Goal: Information Seeking & Learning: Find specific fact

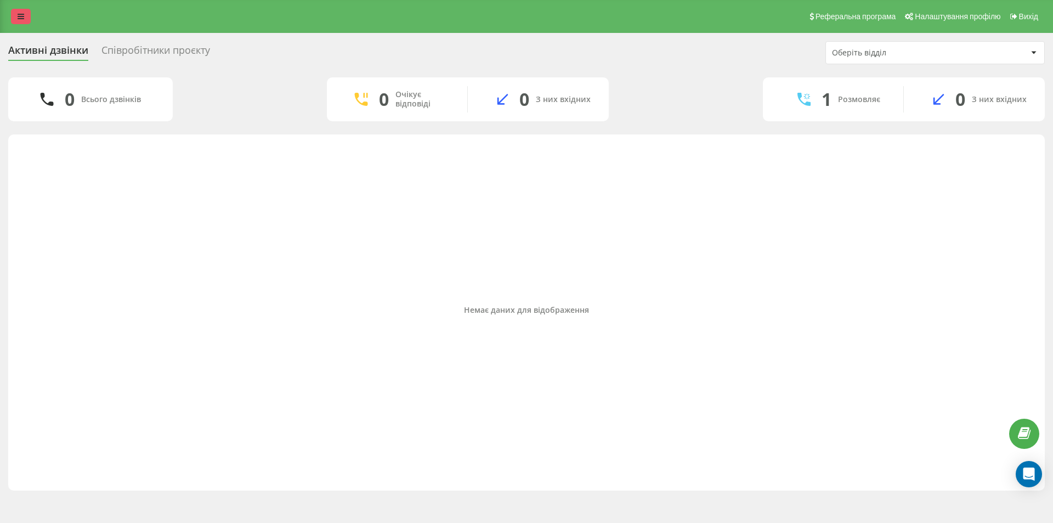
click at [21, 13] on icon at bounding box center [21, 17] width 7 height 8
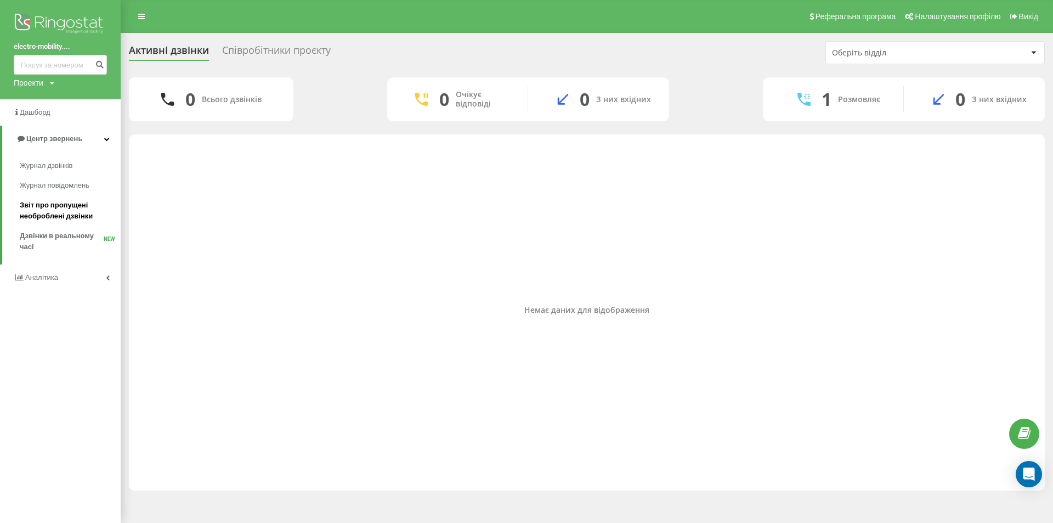
click at [65, 210] on span "Звіт про пропущені необроблені дзвінки" at bounding box center [67, 211] width 95 height 22
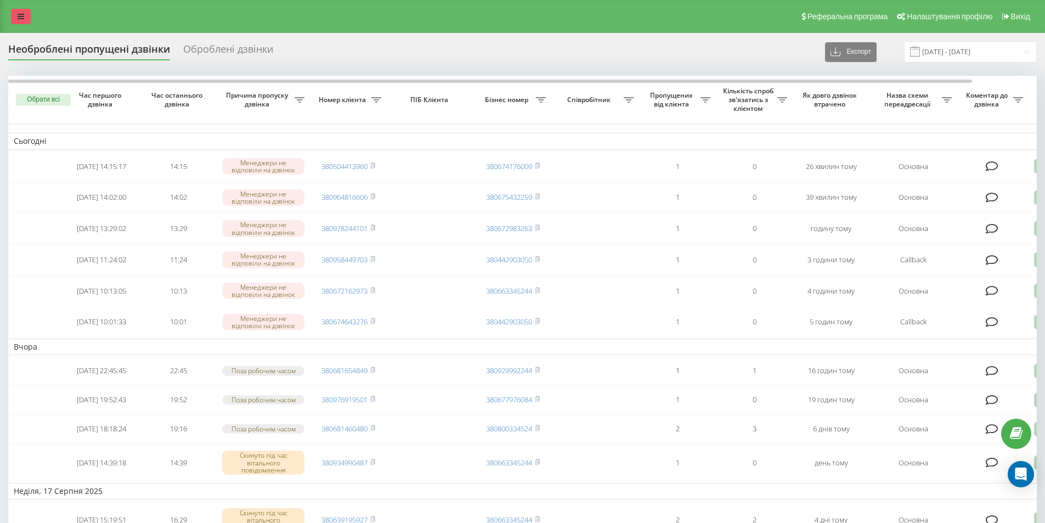
click at [13, 12] on link at bounding box center [21, 16] width 20 height 15
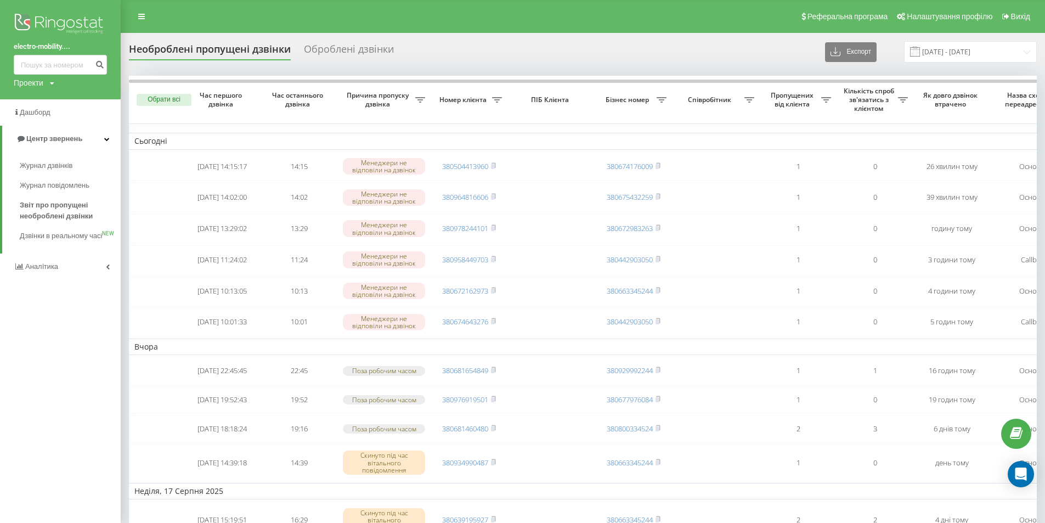
click at [245, 50] on div "Необроблені пропущені дзвінки" at bounding box center [210, 51] width 162 height 17
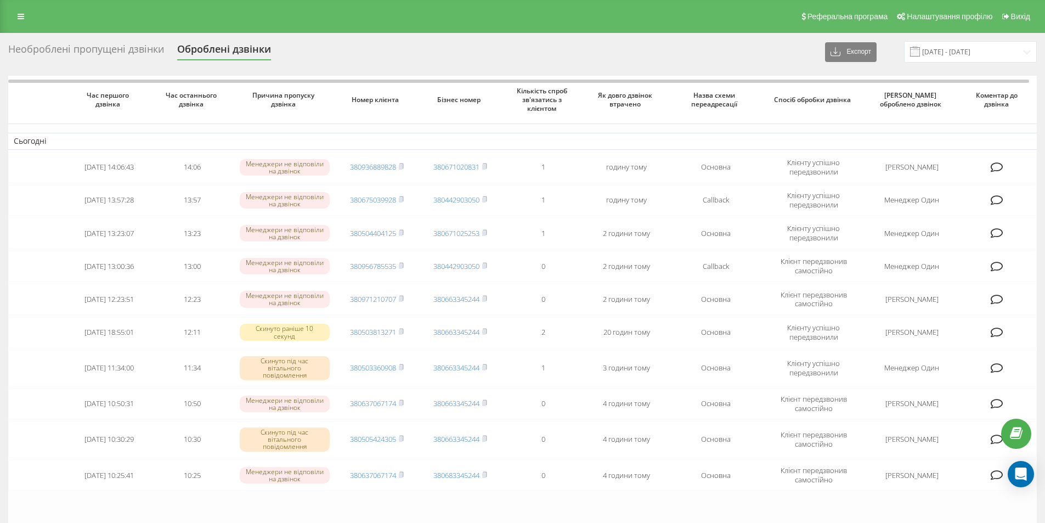
click at [59, 52] on div "Необроблені пропущені дзвінки" at bounding box center [86, 51] width 156 height 17
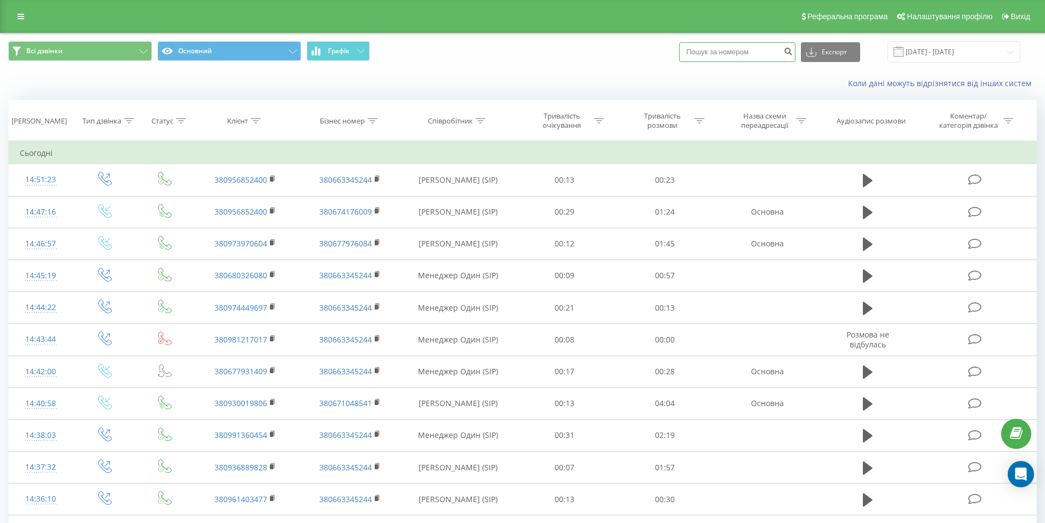
click at [750, 49] on input at bounding box center [737, 52] width 116 height 20
paste input "380681460480"
type input "380681460480"
click at [793, 52] on icon "submit" at bounding box center [787, 50] width 9 height 7
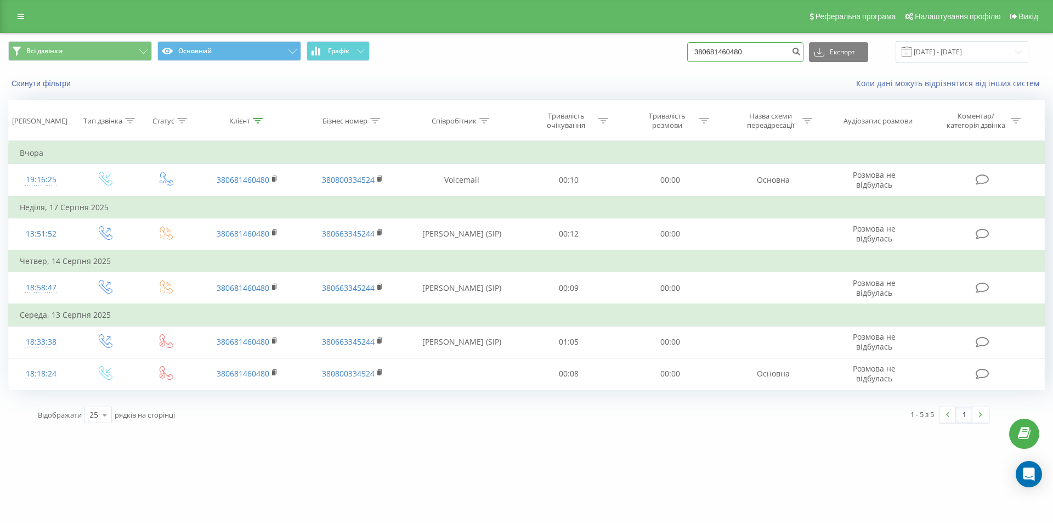
drag, startPoint x: 757, startPoint y: 55, endPoint x: 671, endPoint y: 56, distance: 85.6
click at [671, 56] on div "Всі дзвінки Основний Графік 380681460480 Експорт .csv .xls .xlsx [DATE] - [DATE]" at bounding box center [526, 51] width 1037 height 21
paste input "976919501"
type input "380976919501"
click at [803, 56] on button "submit" at bounding box center [796, 52] width 15 height 20
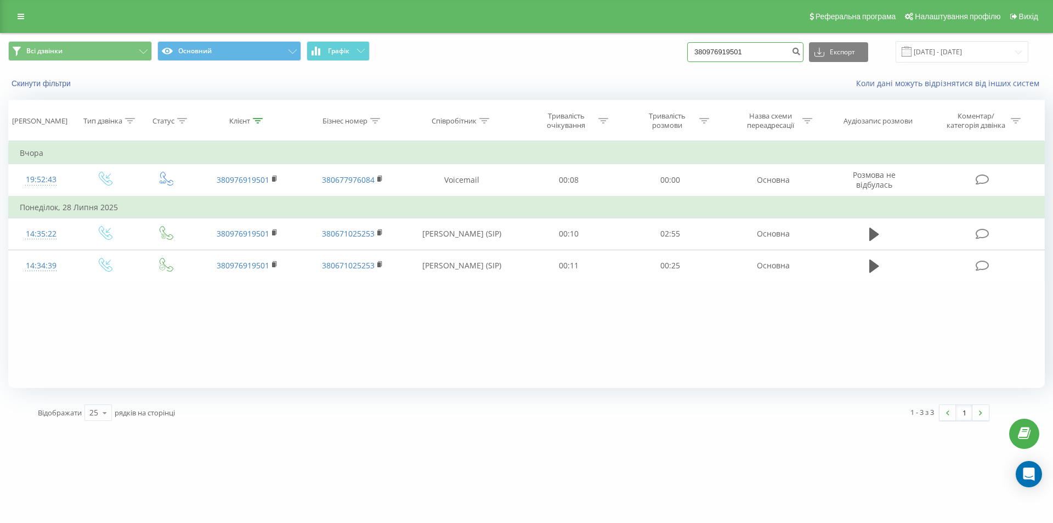
drag, startPoint x: 754, startPoint y: 49, endPoint x: 684, endPoint y: 54, distance: 70.4
click at [684, 54] on div "Всі дзвінки Основний Графік 380976919501 Експорт .csv .xls .xlsx 19.05.2025 - 1…" at bounding box center [526, 51] width 1037 height 21
paste input "672162973"
type input "380672162973"
click at [801, 53] on icon "submit" at bounding box center [795, 50] width 9 height 7
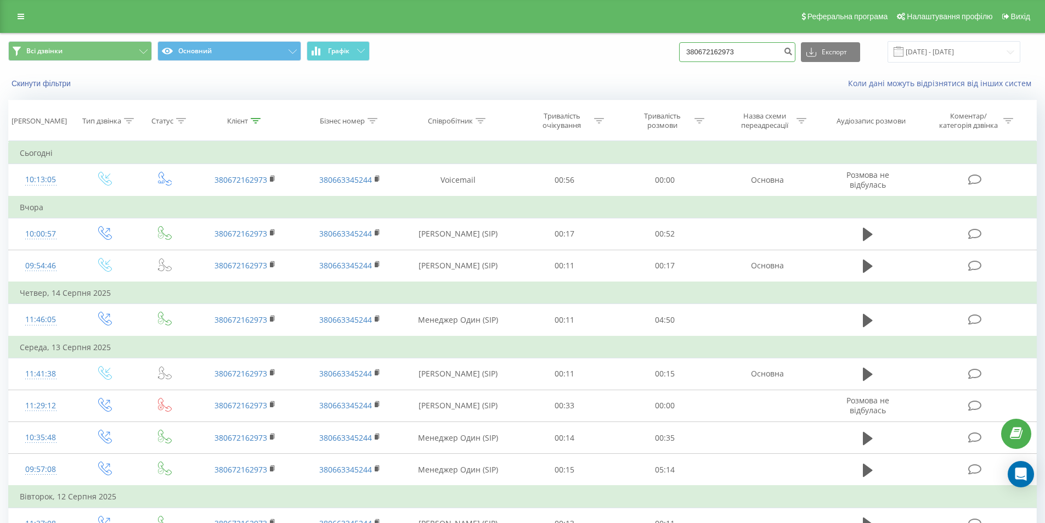
drag, startPoint x: 728, startPoint y: 50, endPoint x: 638, endPoint y: 56, distance: 90.7
click at [638, 56] on div "Всі дзвінки Основний Графік 380672162973 Експорт .csv .xls .xlsx 19.05.2025 - 1…" at bounding box center [522, 51] width 1028 height 21
paste input "9749088"
type input "380679749088"
click at [793, 48] on icon "submit" at bounding box center [787, 50] width 9 height 7
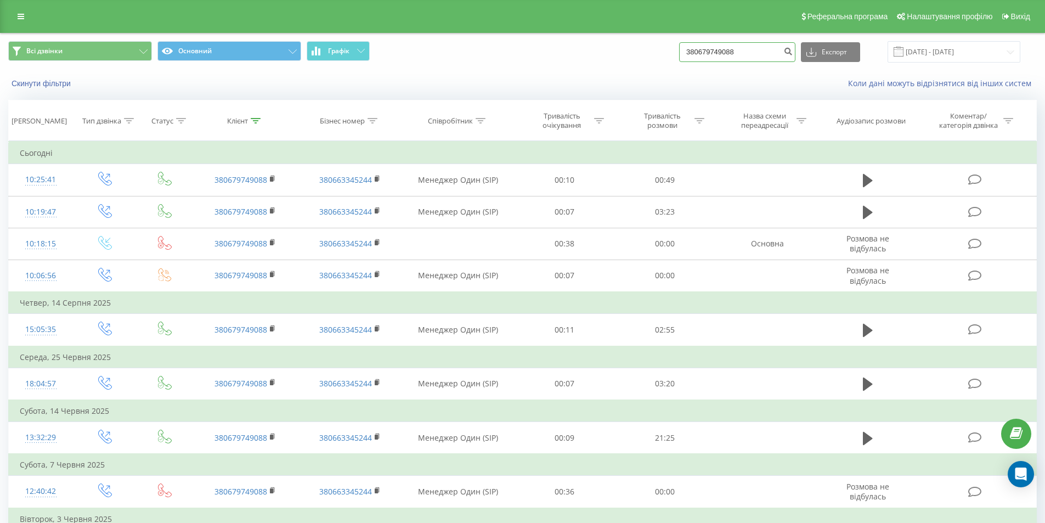
drag, startPoint x: 754, startPoint y: 55, endPoint x: 678, endPoint y: 60, distance: 75.8
click at [678, 60] on div "Всі дзвінки Основний Графік 380679749088 Експорт .csv .xls .xlsx 19.05.2025 - 1…" at bounding box center [522, 51] width 1028 height 21
paste input "505424305"
type input "380505424305"
click at [793, 51] on icon "submit" at bounding box center [787, 50] width 9 height 7
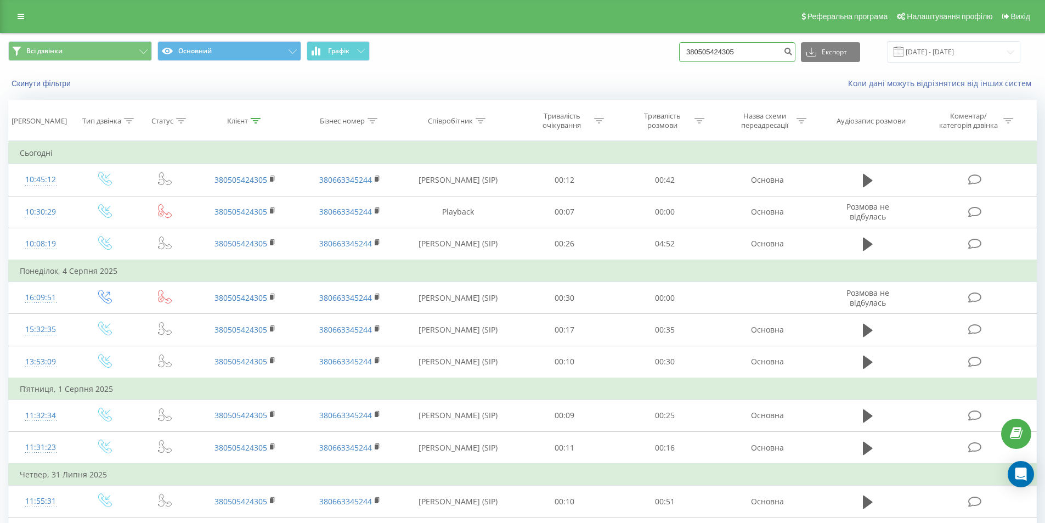
drag, startPoint x: 771, startPoint y: 49, endPoint x: 660, endPoint y: 52, distance: 110.8
click at [660, 52] on div "Всі дзвінки Основний Графік 380505424305 Експорт .csv .xls .xlsx [DATE] - [DATE]" at bounding box center [522, 51] width 1028 height 21
paste input "637067174"
type input "380637067174"
click at [793, 53] on icon "submit" at bounding box center [787, 50] width 9 height 7
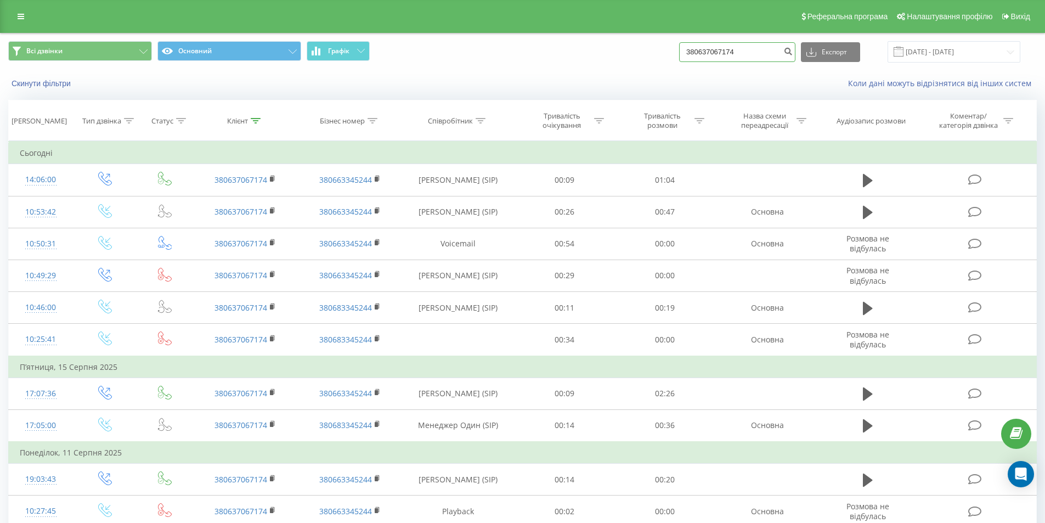
drag, startPoint x: 766, startPoint y: 53, endPoint x: 647, endPoint y: 55, distance: 119.0
click at [647, 55] on div "Всі дзвінки Основний Графік 380637067174 Експорт .csv .xls .xlsx 19.05.2025 - 1…" at bounding box center [522, 51] width 1028 height 21
paste input "971210707"
type input "380971210707"
click at [793, 48] on icon "submit" at bounding box center [787, 50] width 9 height 7
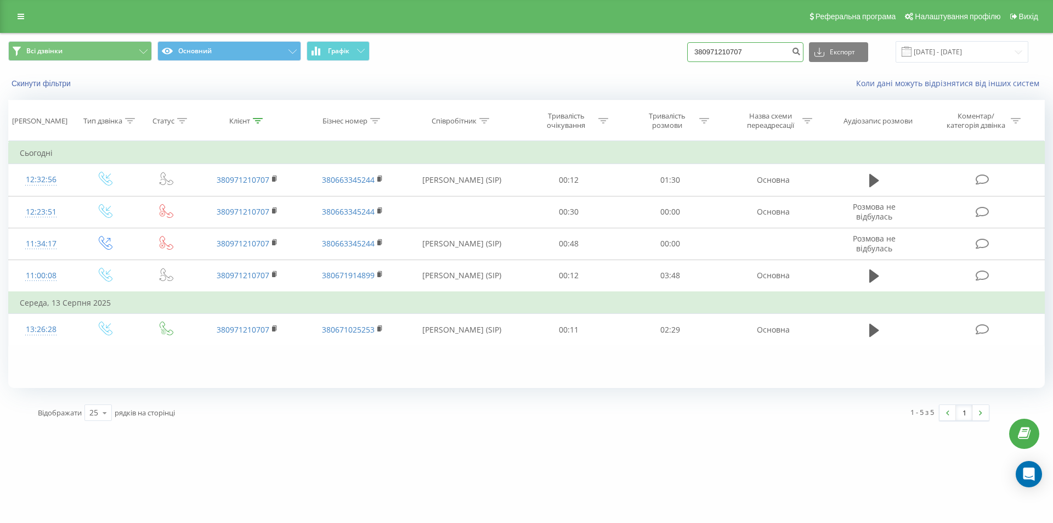
drag, startPoint x: 786, startPoint y: 54, endPoint x: 627, endPoint y: 60, distance: 159.7
click at [627, 60] on div "Всі дзвінки Основний Графік 380971210707 Експорт .csv .xls .xlsx 19.05.2025 - 1…" at bounding box center [526, 51] width 1037 height 21
paste input "56785535"
type input "380956785535"
click at [801, 51] on icon "submit" at bounding box center [795, 50] width 9 height 7
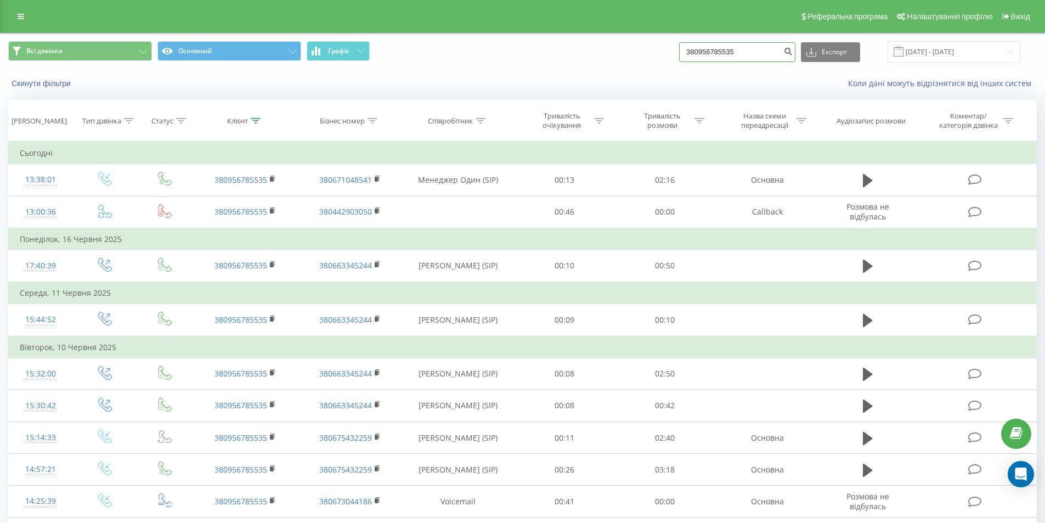
drag, startPoint x: 756, startPoint y: 51, endPoint x: 676, endPoint y: 48, distance: 80.1
click at [676, 48] on div "Всі дзвінки Основний Графік 380956785535 Експорт .csv .xls .xlsx [DATE] - [DATE]" at bounding box center [522, 51] width 1028 height 21
paste input "78244101"
type input "380978244101"
click at [793, 53] on icon "submit" at bounding box center [787, 50] width 9 height 7
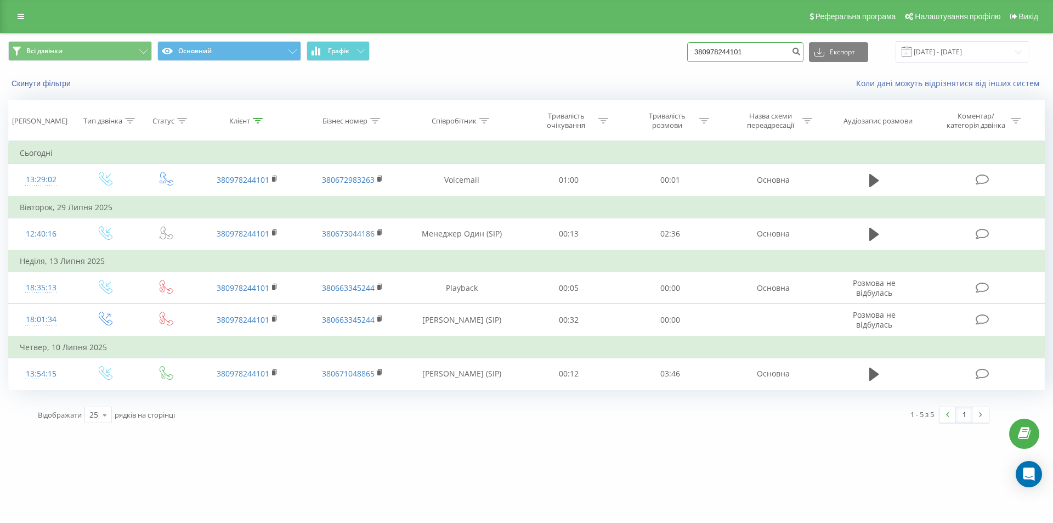
click at [620, 53] on div "Всі дзвінки Основний Графік 380978244101 Експорт .csv .xls .xlsx [DATE] - [DATE]" at bounding box center [526, 51] width 1037 height 21
paste input "+380672162973"
click at [710, 48] on input "+380672162973" at bounding box center [745, 52] width 116 height 20
type input "380672162973"
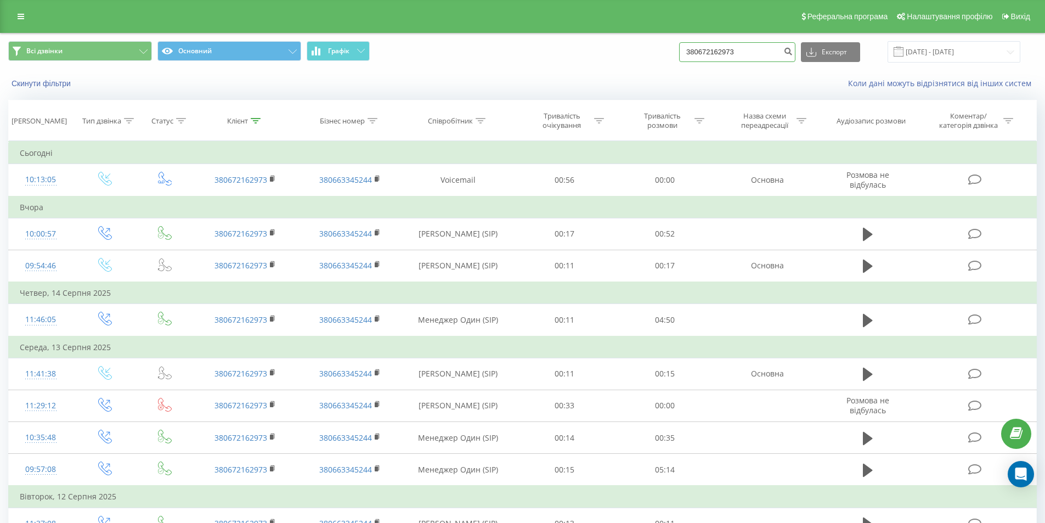
drag, startPoint x: 750, startPoint y: 54, endPoint x: 667, endPoint y: 54, distance: 82.8
click at [667, 54] on div "Всі дзвінки Основний Графік 380672162973 Експорт .csv .xls .xlsx 19.05.2025 - 1…" at bounding box center [522, 51] width 1028 height 21
paste input "81460480"
type input "380681460480"
click at [795, 56] on button "submit" at bounding box center [787, 52] width 15 height 20
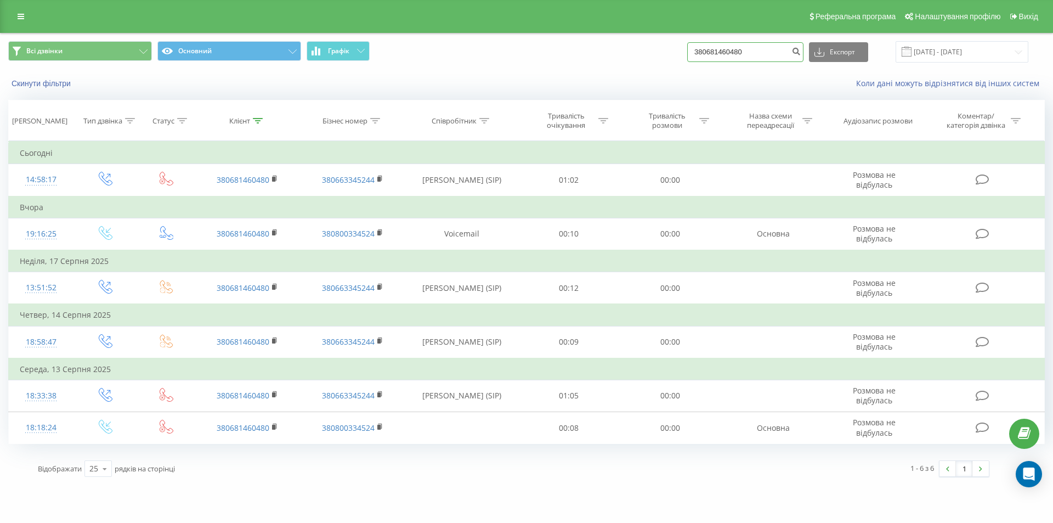
drag, startPoint x: 752, startPoint y: 50, endPoint x: 676, endPoint y: 60, distance: 76.8
click at [676, 60] on div "Всі дзвінки Основний Графік 380681460480 Експорт .csv .xls .xlsx [DATE] - [DATE]" at bounding box center [526, 51] width 1037 height 21
paste input "72162973"
type input "380672162973"
click at [801, 52] on icon "submit" at bounding box center [795, 50] width 9 height 7
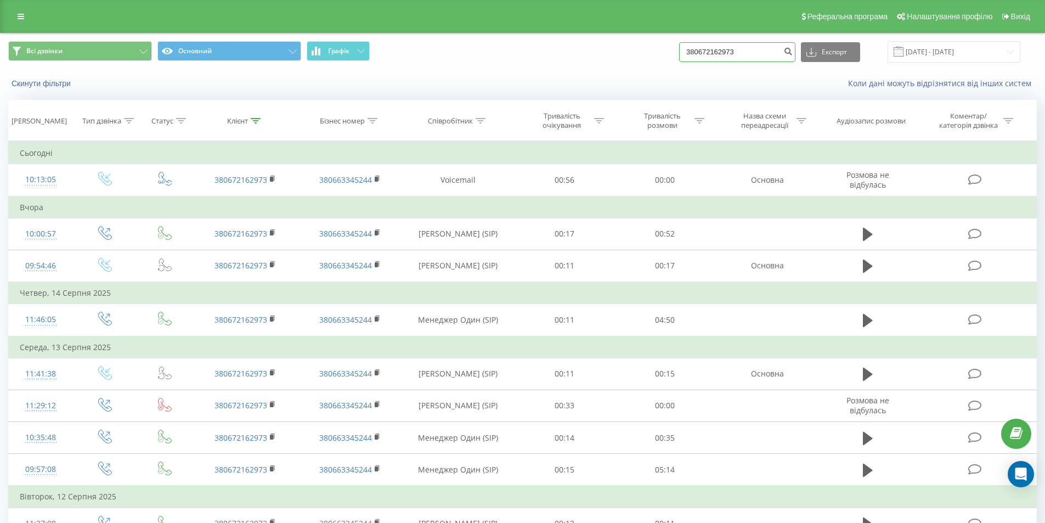
drag, startPoint x: 776, startPoint y: 51, endPoint x: 656, endPoint y: 49, distance: 120.1
click at [656, 49] on div "Всі дзвінки Основний Графік 380672162973 Експорт .csv .xls .xlsx 19.05.2025 - 1…" at bounding box center [522, 51] width 1028 height 21
paste input "95844970"
type input "380958449703"
click at [793, 52] on icon "submit" at bounding box center [787, 50] width 9 height 7
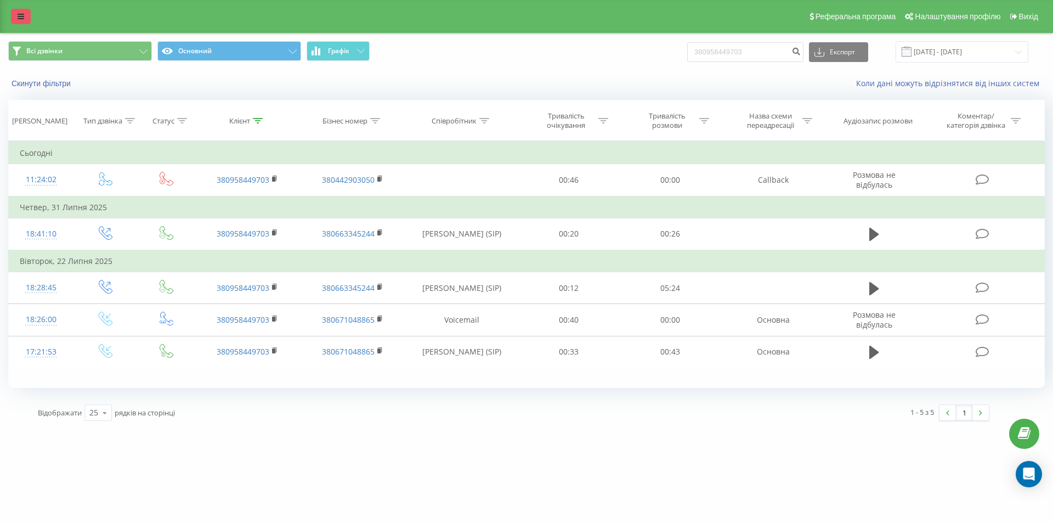
click at [19, 13] on icon at bounding box center [21, 17] width 7 height 8
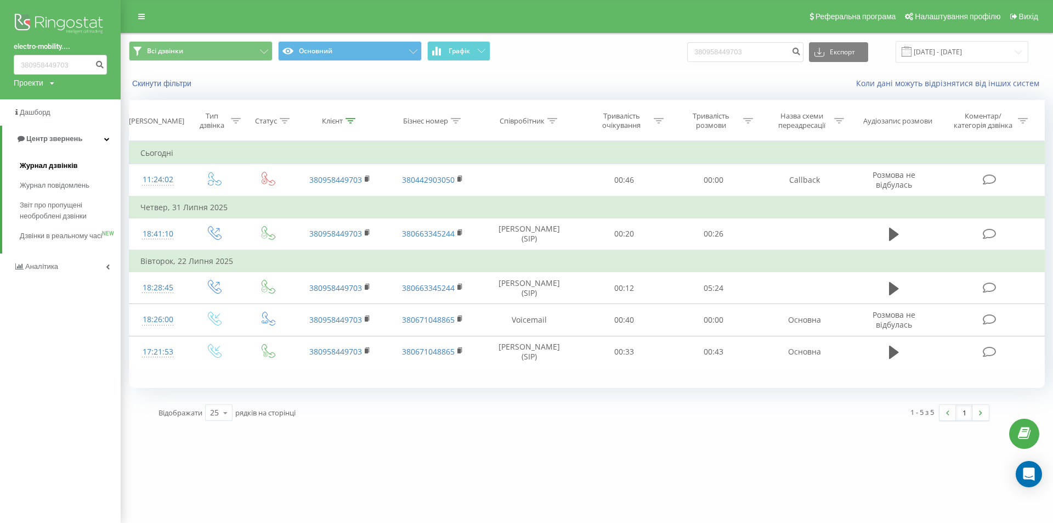
click at [59, 167] on span "Журнал дзвінків" at bounding box center [49, 165] width 58 height 11
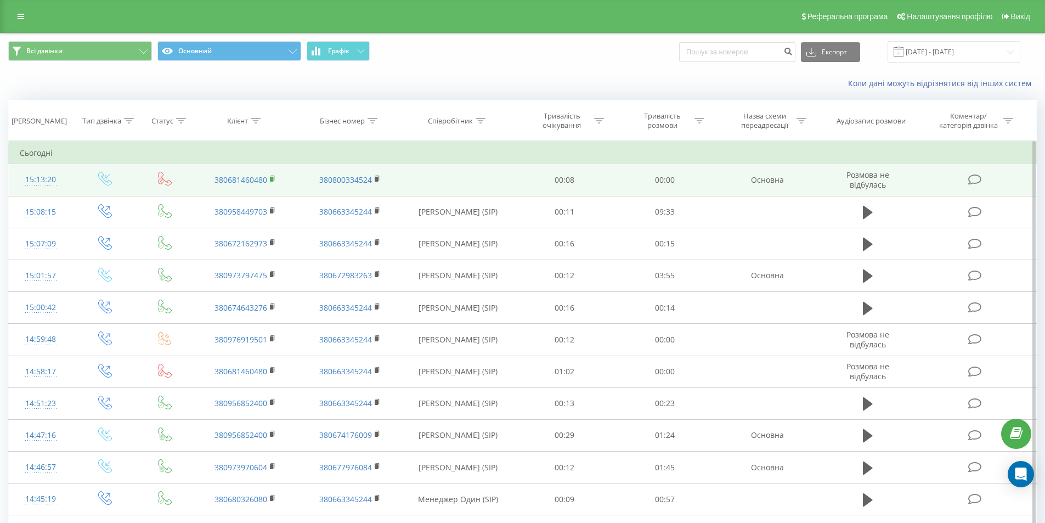
click at [273, 180] on rect at bounding box center [271, 179] width 3 height 5
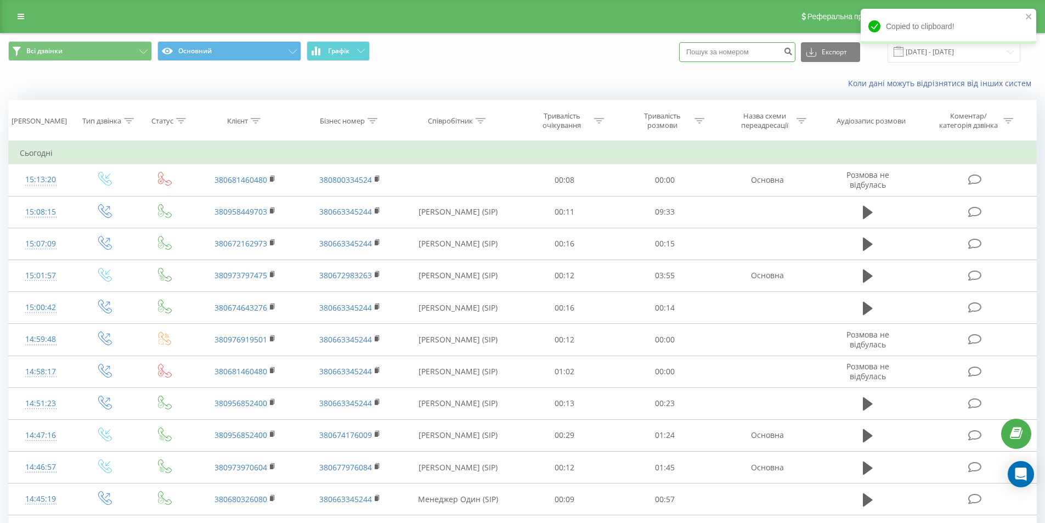
click at [720, 53] on input at bounding box center [737, 52] width 116 height 20
paste input "380673685986"
type input "380673685986"
click at [793, 49] on button "submit" at bounding box center [787, 52] width 15 height 20
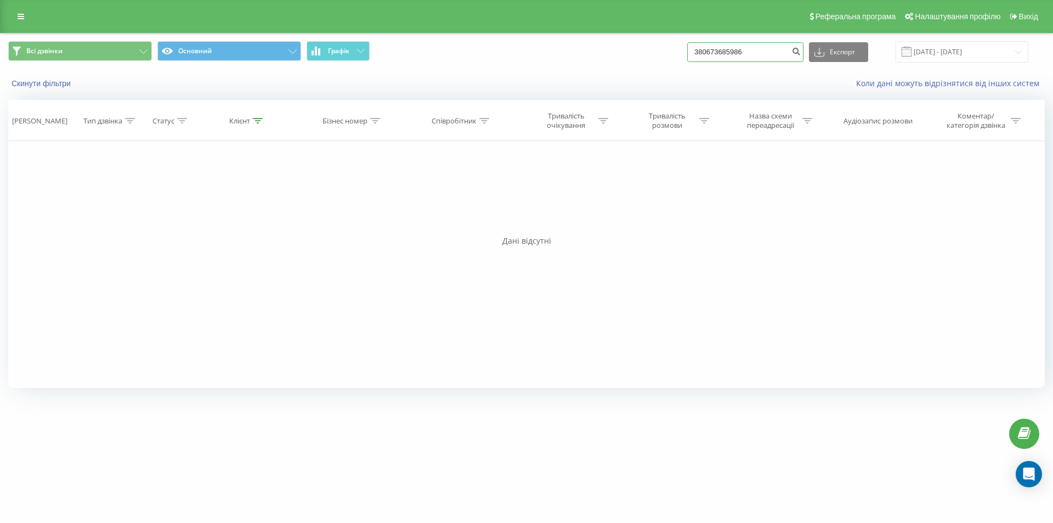
drag, startPoint x: 756, startPoint y: 50, endPoint x: 659, endPoint y: 48, distance: 97.1
click at [659, 48] on div "Всі дзвінки Основний Графік 380673685986 Експорт .csv .xls .xlsx 19.05.2025 - 1…" at bounding box center [526, 51] width 1037 height 21
paste input "978244101"
type input "380978244101"
click at [801, 51] on icon "submit" at bounding box center [795, 50] width 9 height 7
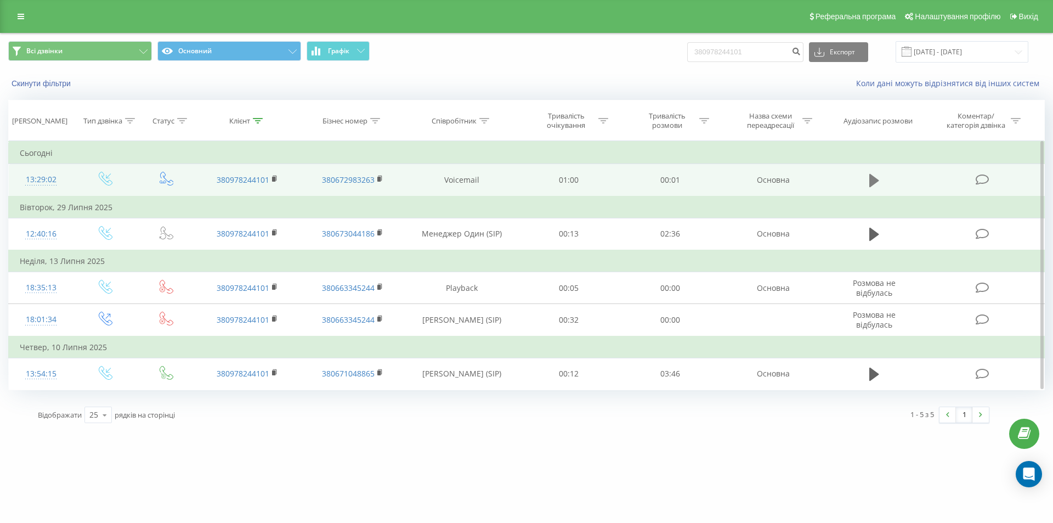
click at [875, 179] on icon at bounding box center [874, 180] width 10 height 13
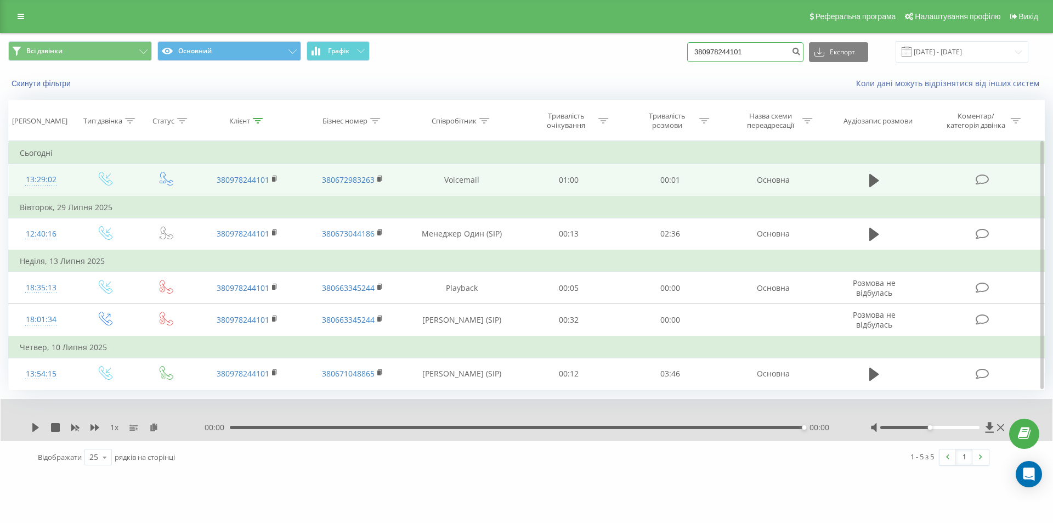
drag, startPoint x: 769, startPoint y: 53, endPoint x: 603, endPoint y: 35, distance: 167.2
click at [603, 35] on div "Всі дзвінки Основний Графік 380978244101 Експорт .csv .xls .xlsx 19.05.2025 - 1…" at bounding box center [527, 51] width 1052 height 37
paste input "504413960"
type input "380504413960"
click at [801, 49] on icon "submit" at bounding box center [795, 50] width 9 height 7
